Goal: Transaction & Acquisition: Purchase product/service

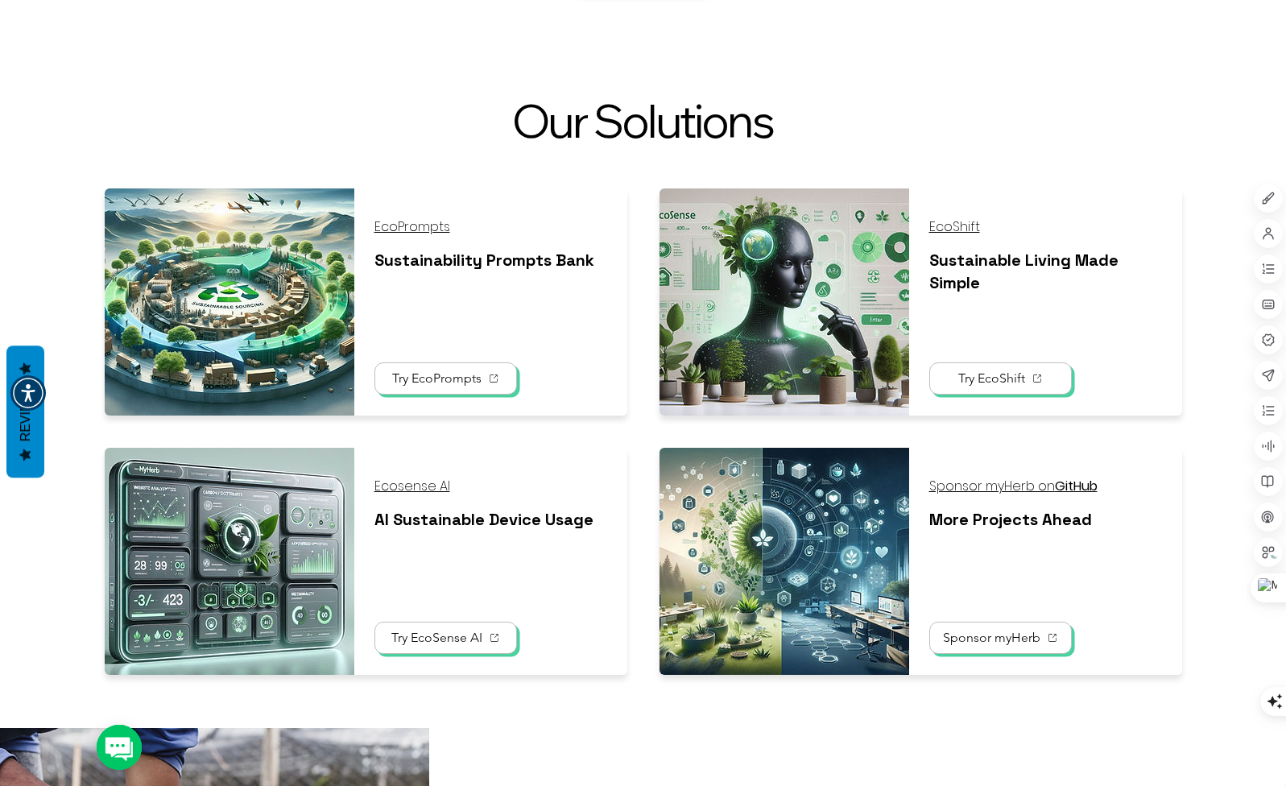
scroll to position [1208, 0]
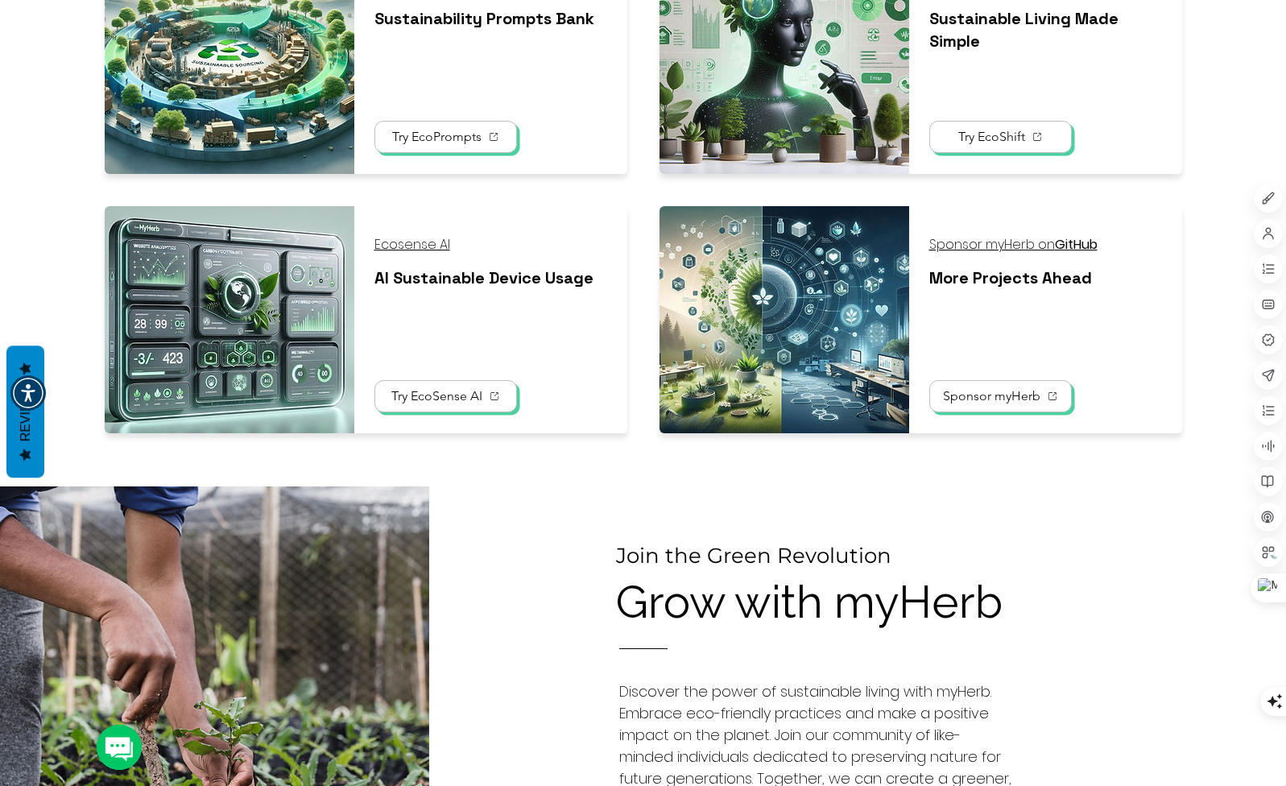
drag, startPoint x: 571, startPoint y: 694, endPoint x: 125, endPoint y: 520, distance: 479.0
click at [571, 694] on div at bounding box center [857, 734] width 857 height 495
click at [487, 577] on div at bounding box center [857, 734] width 857 height 495
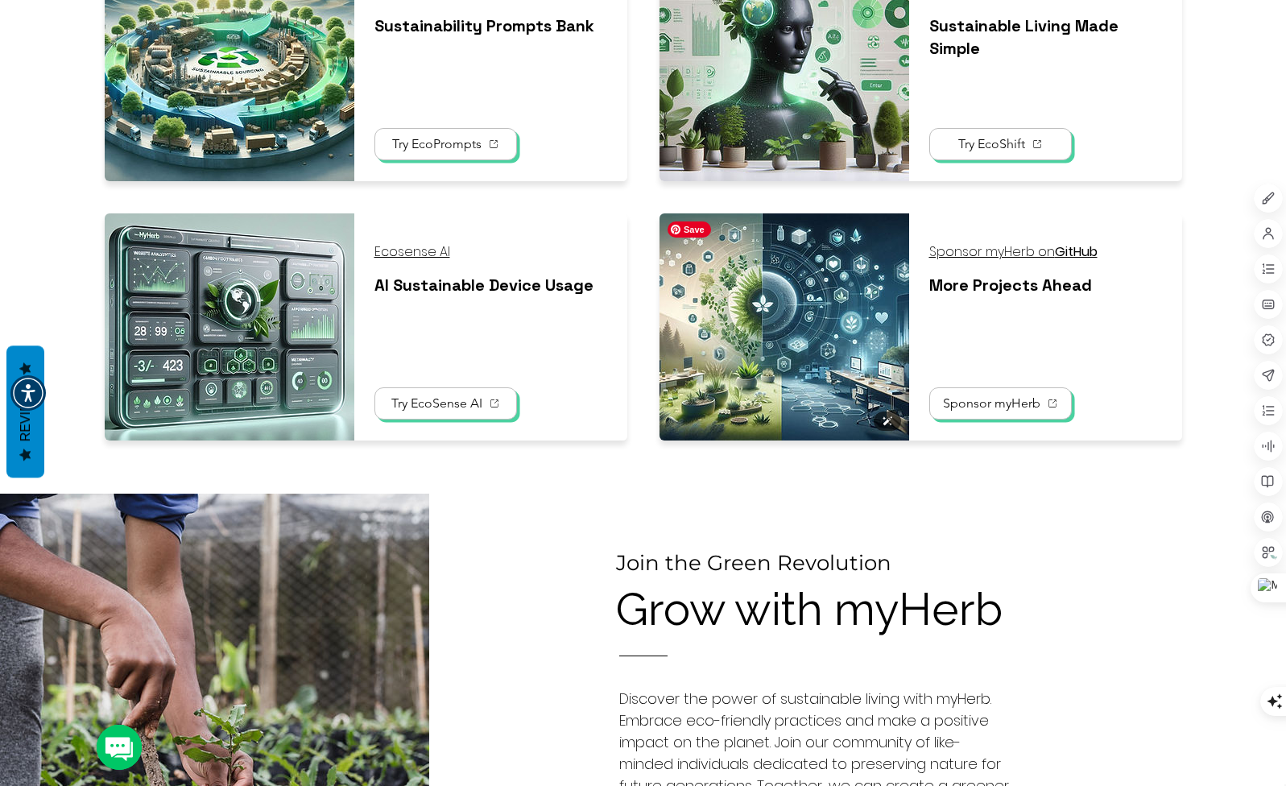
scroll to position [967, 0]
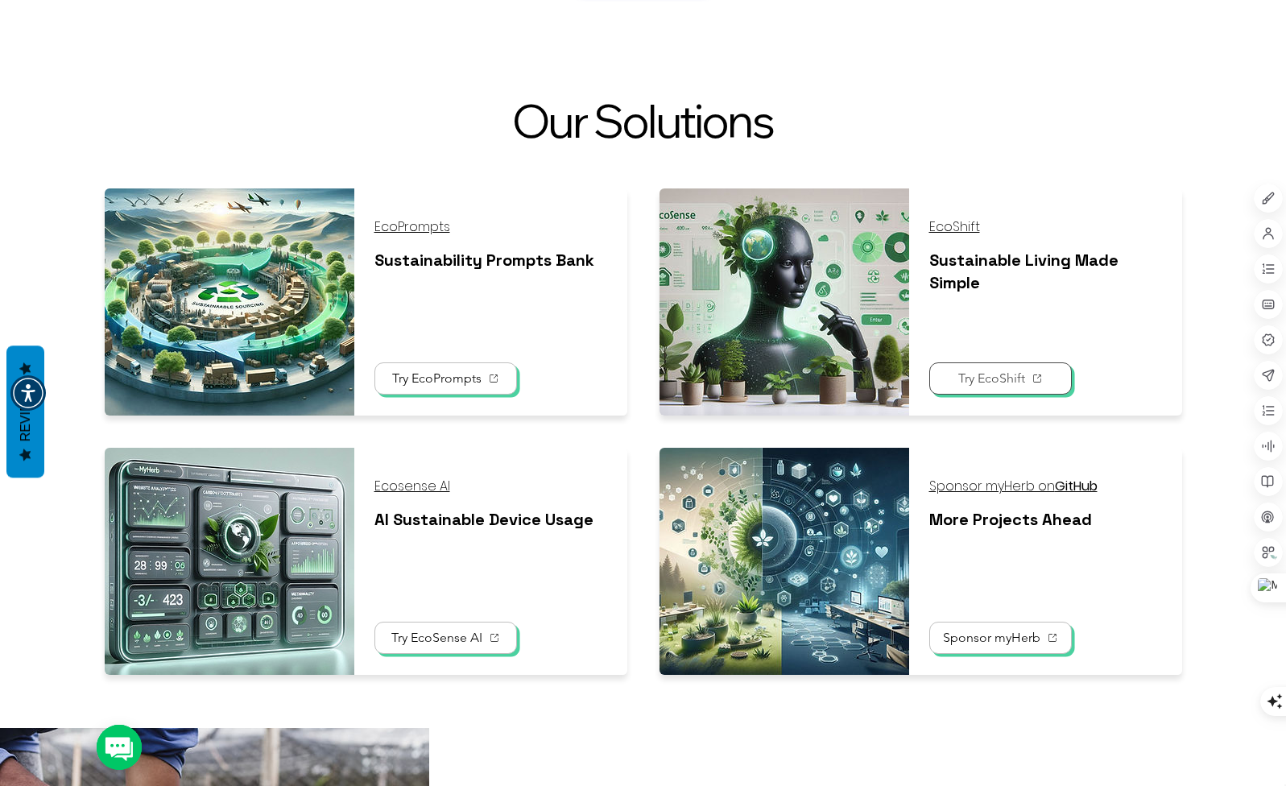
click at [973, 381] on span "Try EcoShift" at bounding box center [992, 378] width 67 height 15
click at [972, 389] on span "Try EcoShift" at bounding box center [1000, 378] width 125 height 31
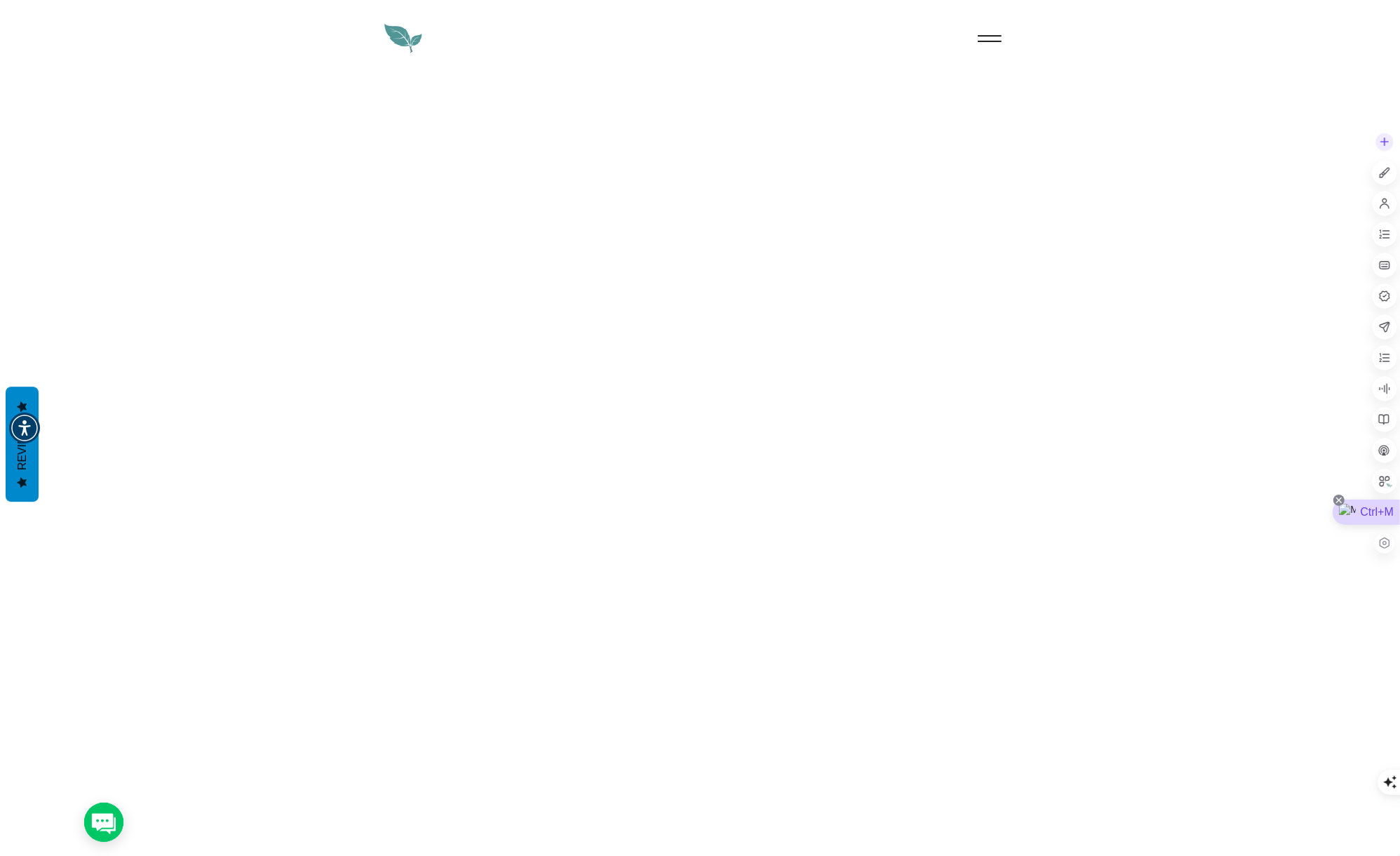
click at [1120, 498] on icon at bounding box center [1338, 500] width 11 height 11
click at [1120, 529] on div "Hide until next visit" at bounding box center [1333, 529] width 110 height 25
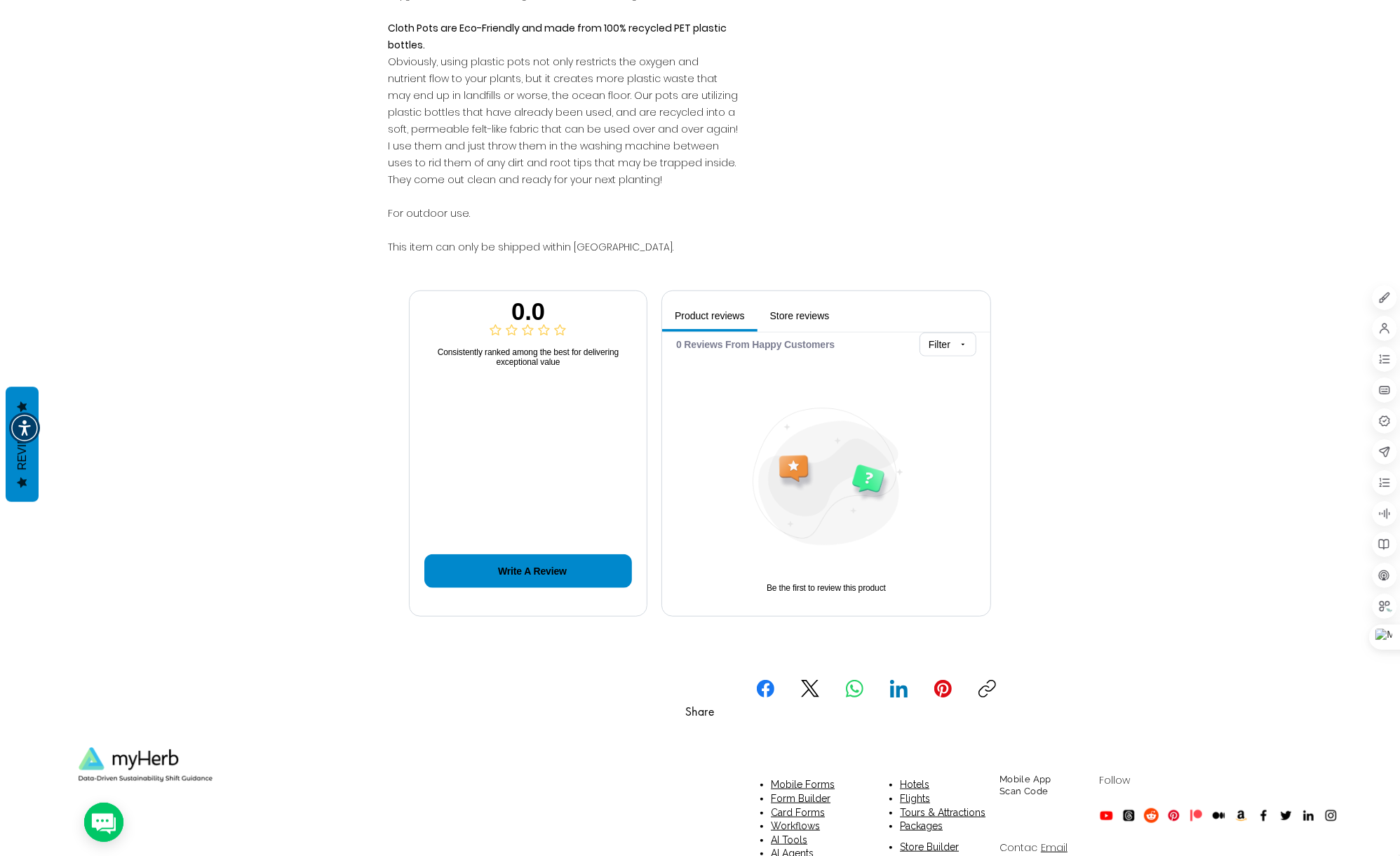
scroll to position [1224, 0]
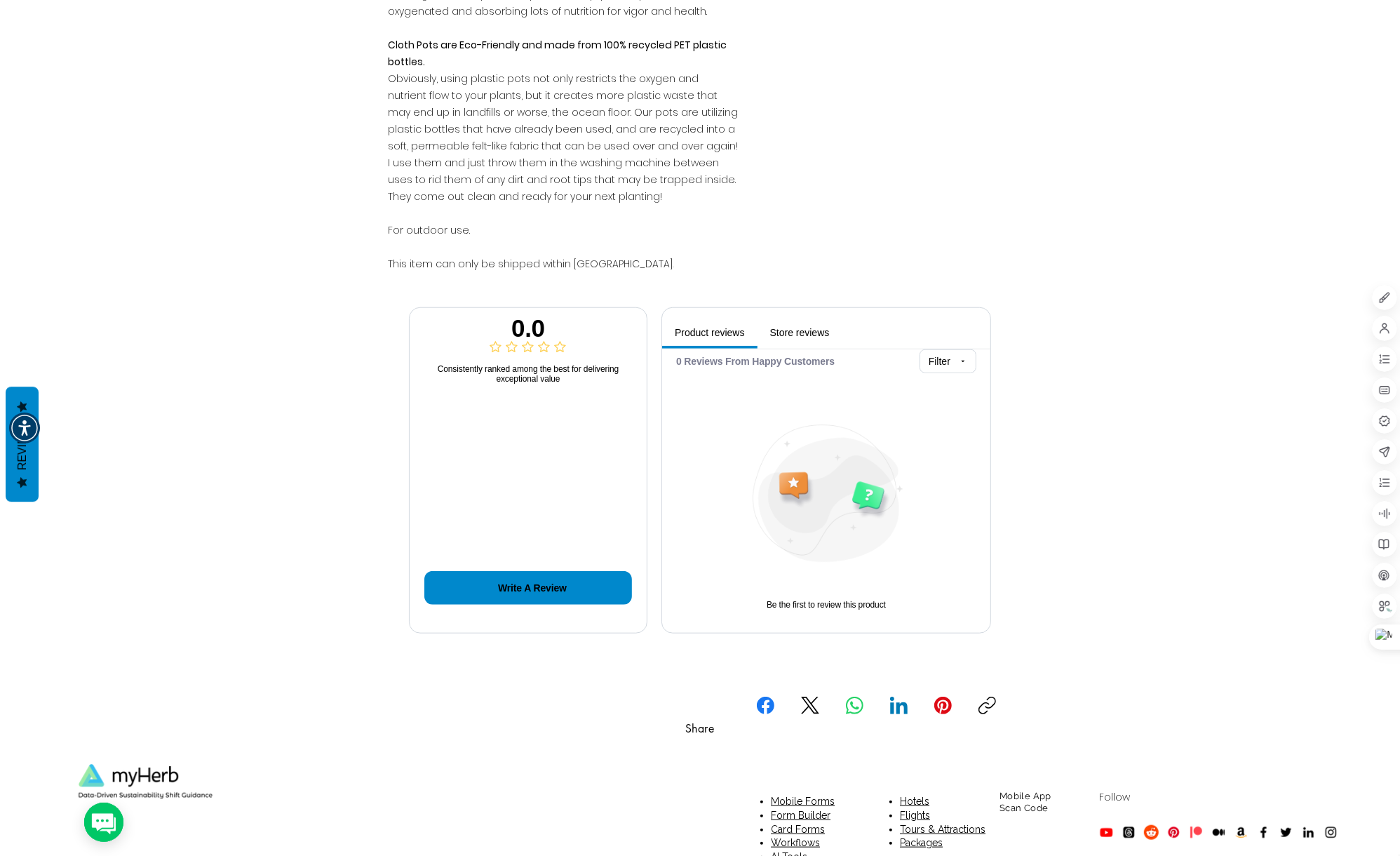
click at [773, 321] on span "Store reviews" at bounding box center [799, 332] width 84 height 27
click at [696, 319] on span "Product reviews" at bounding box center [710, 332] width 96 height 27
click at [577, 590] on div "Write a review" at bounding box center [528, 593] width 207 height 51
click at [575, 571] on button "Write a review" at bounding box center [528, 588] width 207 height 34
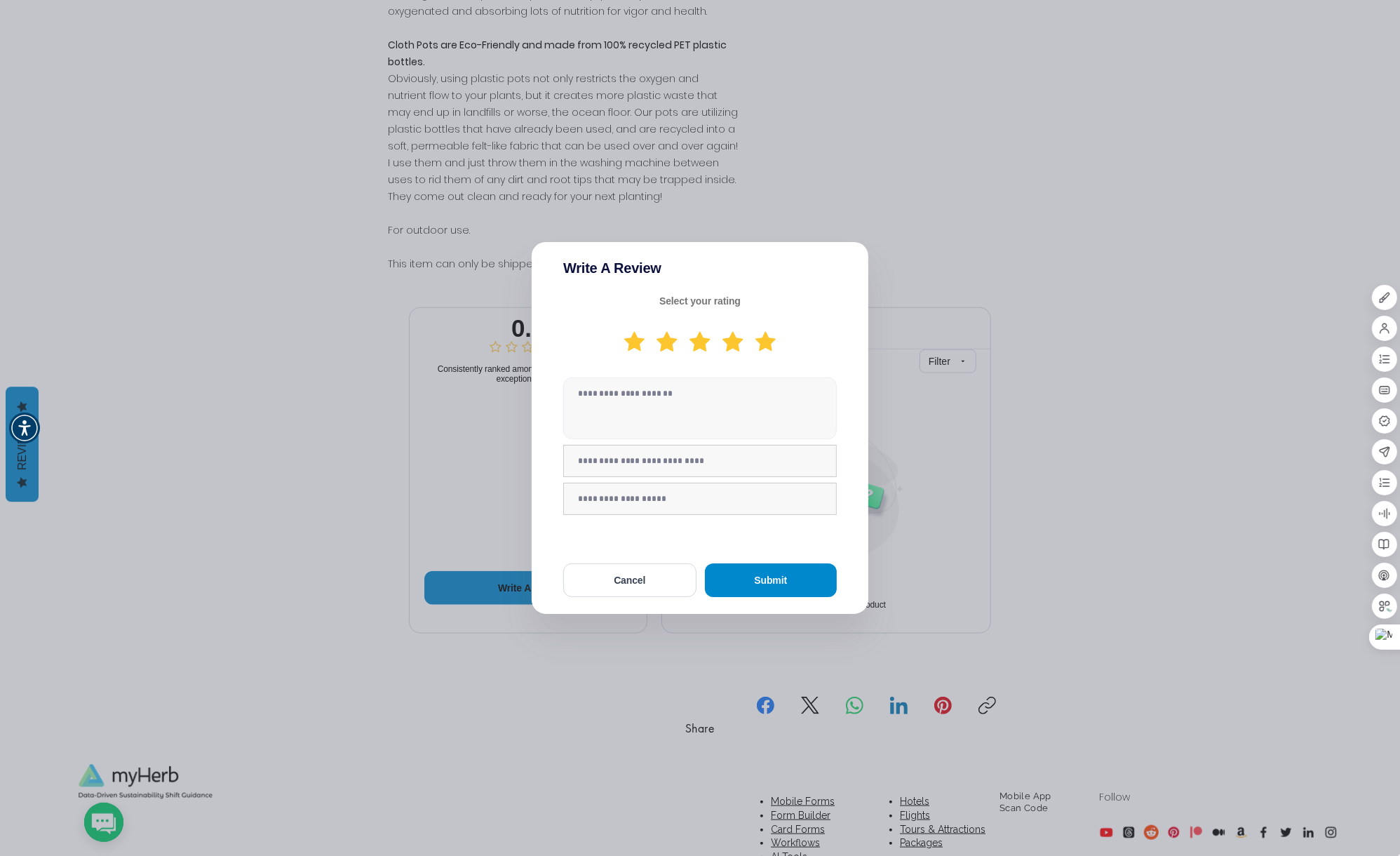
click at [645, 583] on button "Cancel" at bounding box center [629, 580] width 133 height 34
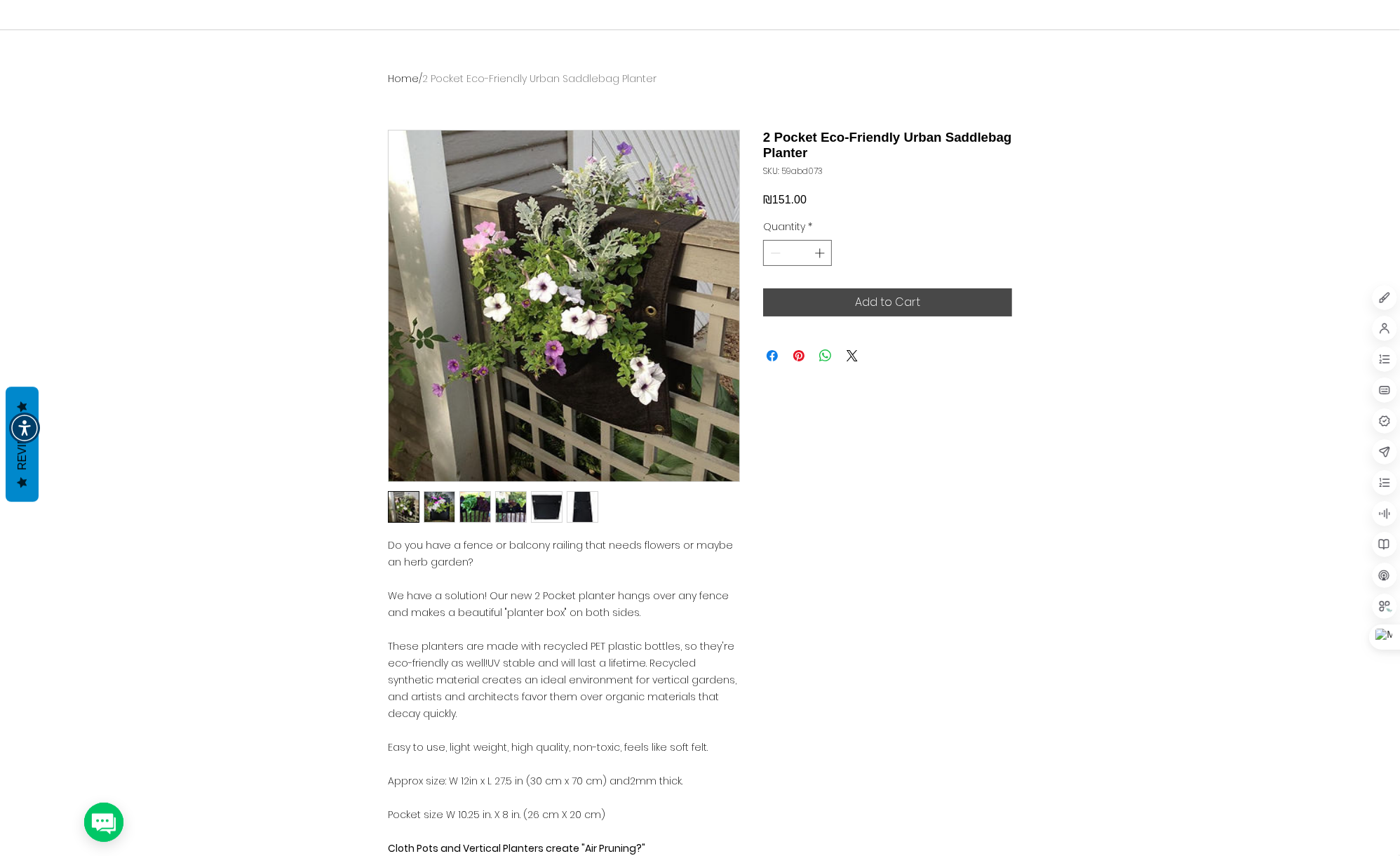
scroll to position [0, 0]
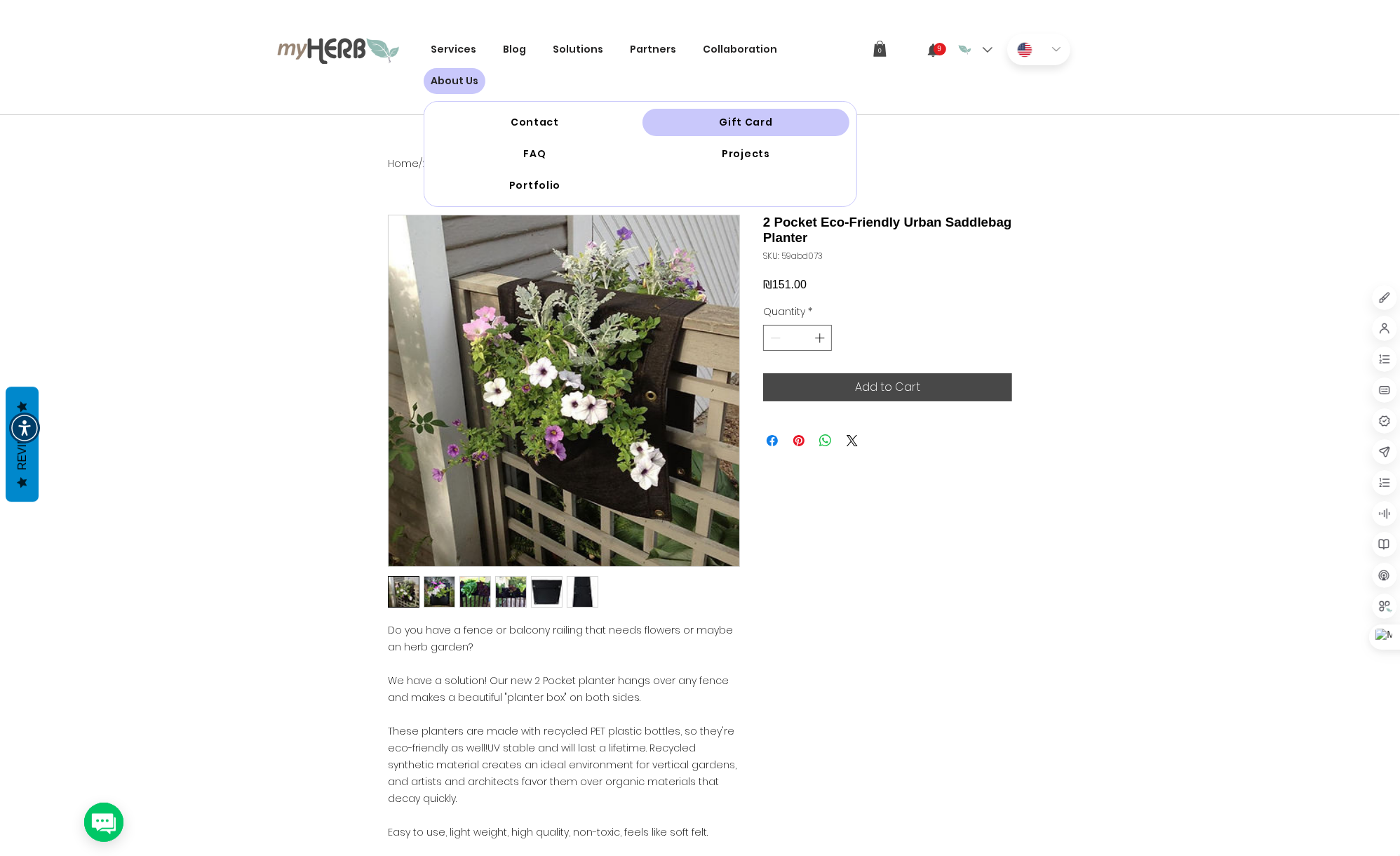
click at [759, 109] on link "Gift Card" at bounding box center [746, 122] width 207 height 27
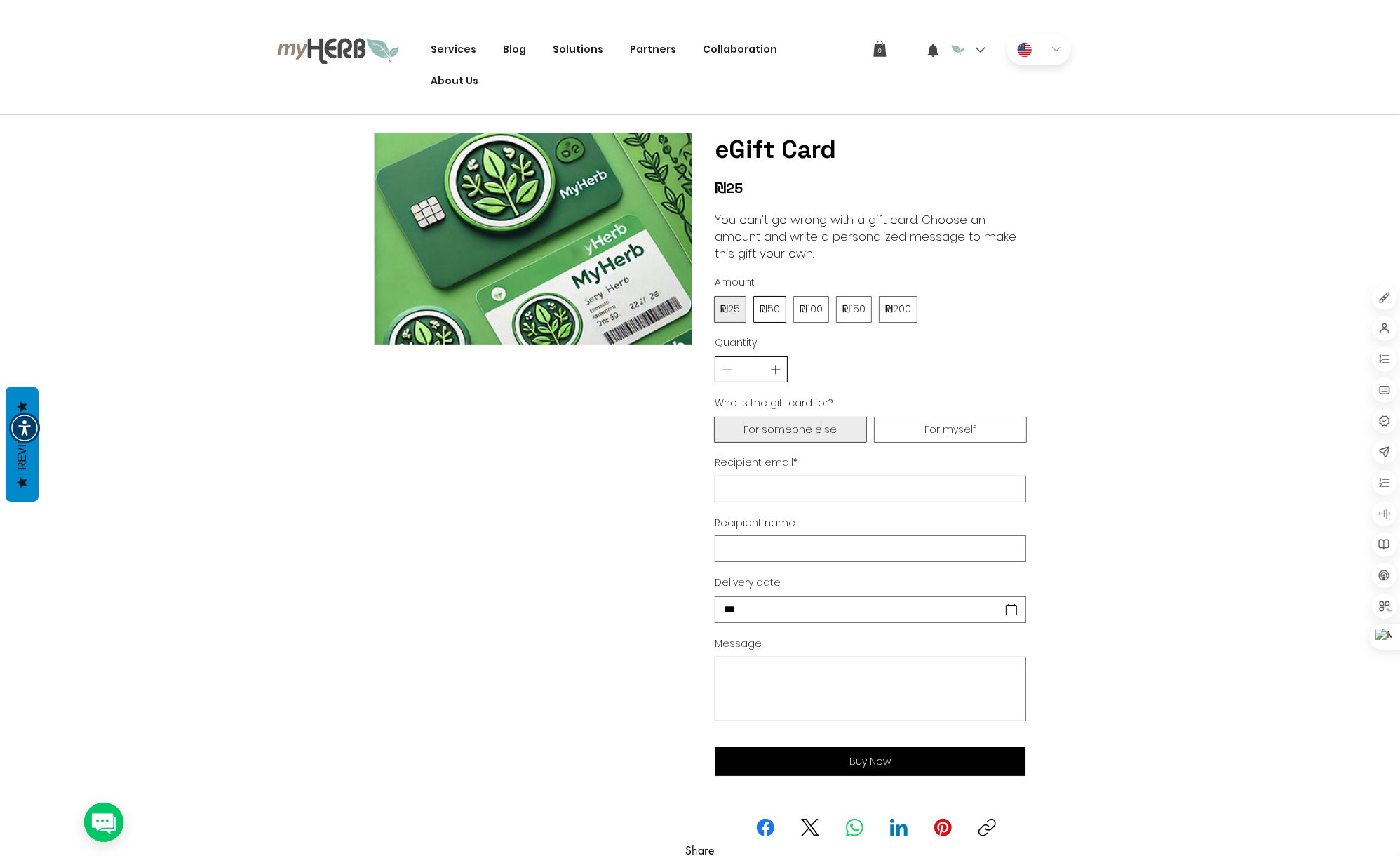
click at [769, 313] on span "₪50" at bounding box center [769, 309] width 20 height 14
click at [806, 311] on span "₪100" at bounding box center [811, 309] width 24 height 14
click at [849, 311] on span "₪150" at bounding box center [853, 309] width 24 height 14
